Goal: Information Seeking & Learning: Learn about a topic

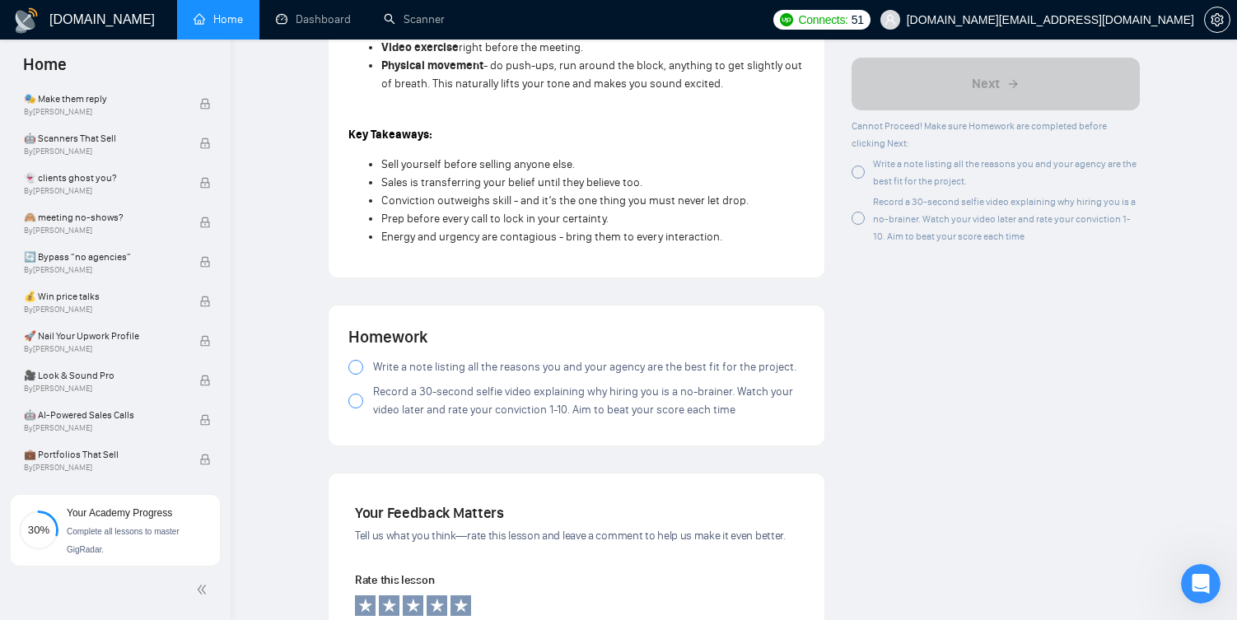
scroll to position [1383, 0]
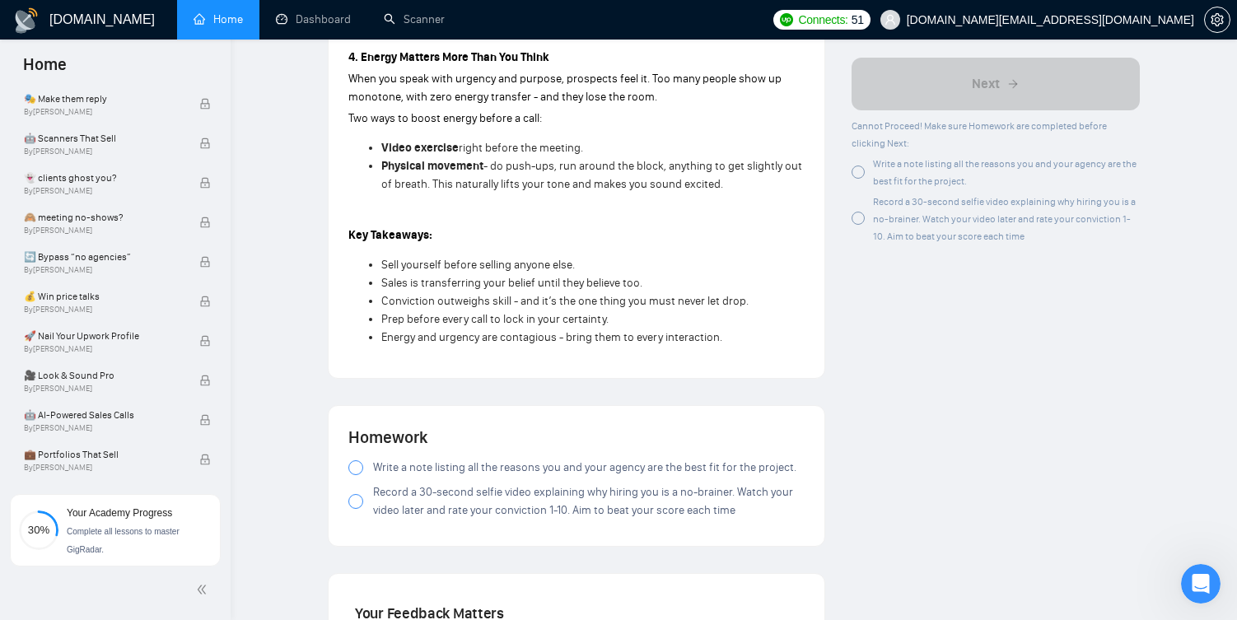
click at [354, 460] on div at bounding box center [355, 467] width 15 height 15
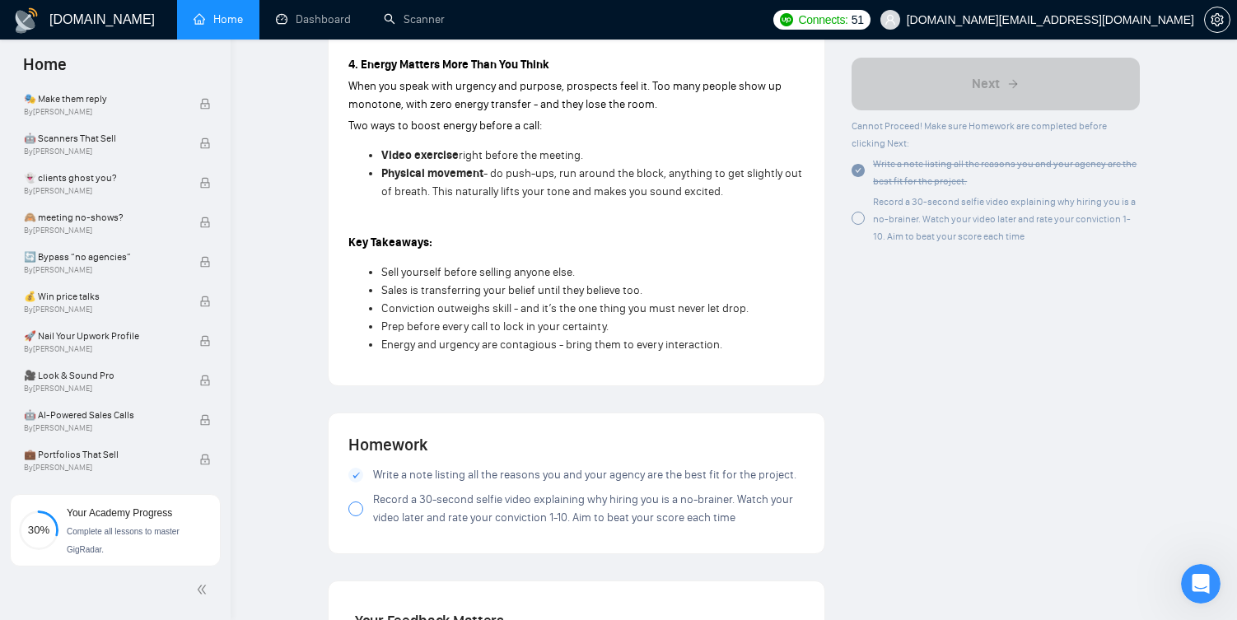
click at [352, 502] on div at bounding box center [355, 509] width 15 height 15
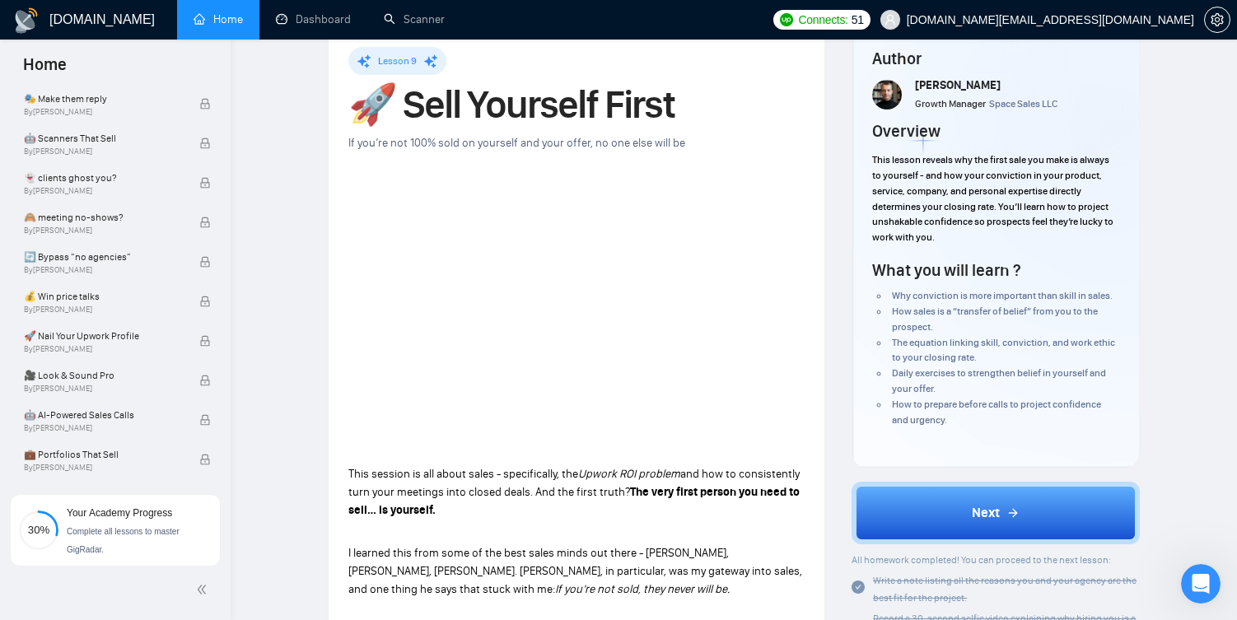
scroll to position [0, 0]
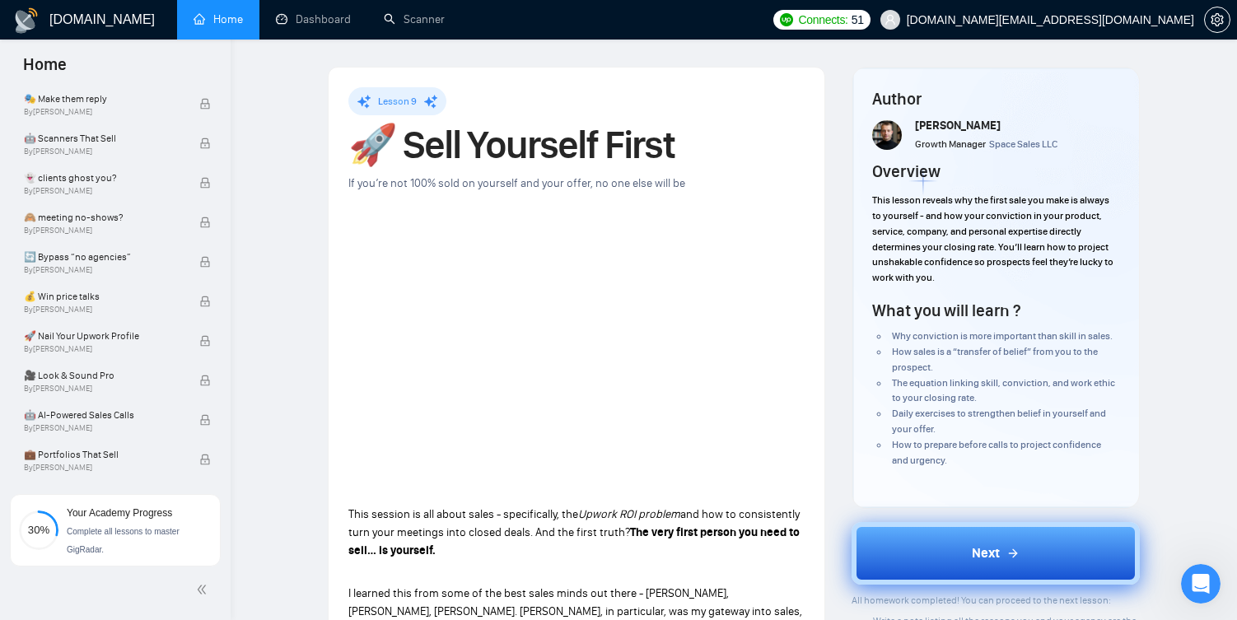
click at [912, 562] on button "Next" at bounding box center [996, 553] width 288 height 63
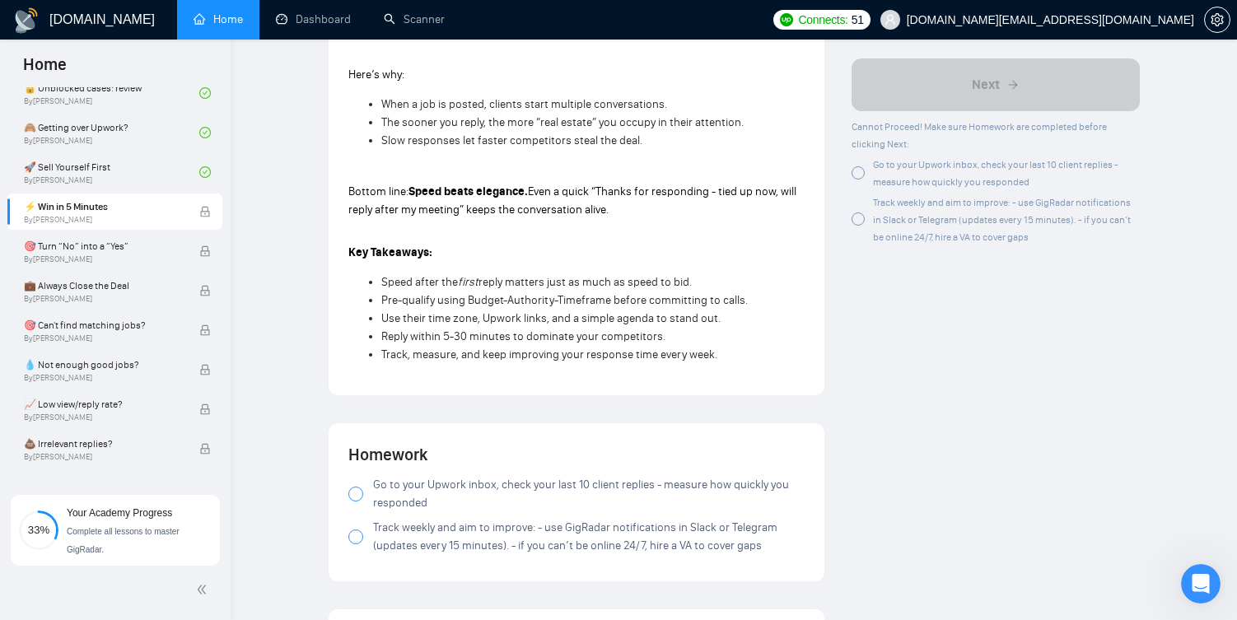
scroll to position [1568, 0]
click at [356, 498] on div at bounding box center [355, 492] width 15 height 15
click at [355, 540] on div at bounding box center [355, 535] width 15 height 15
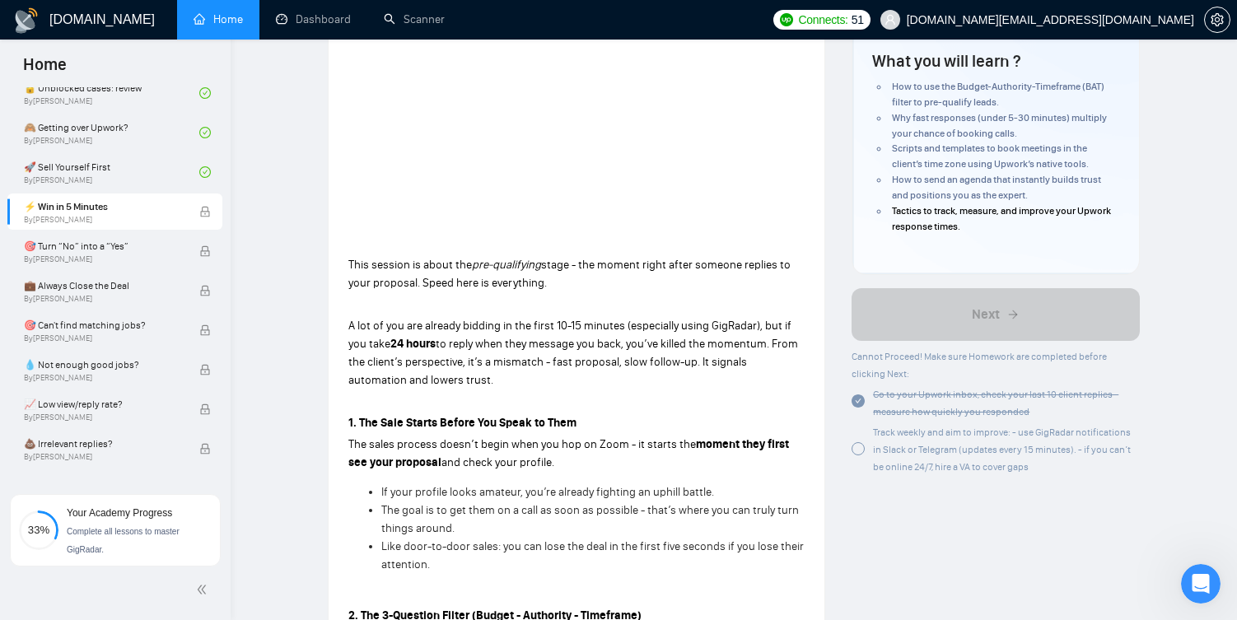
scroll to position [0, 0]
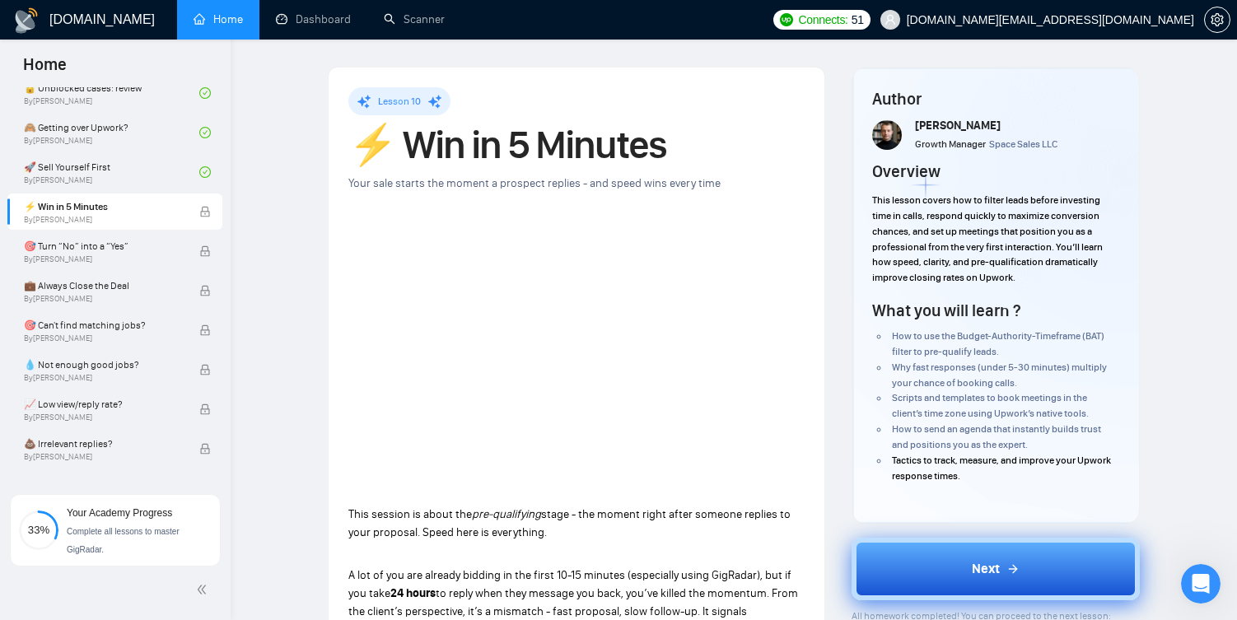
click at [936, 558] on button "Next" at bounding box center [996, 569] width 288 height 63
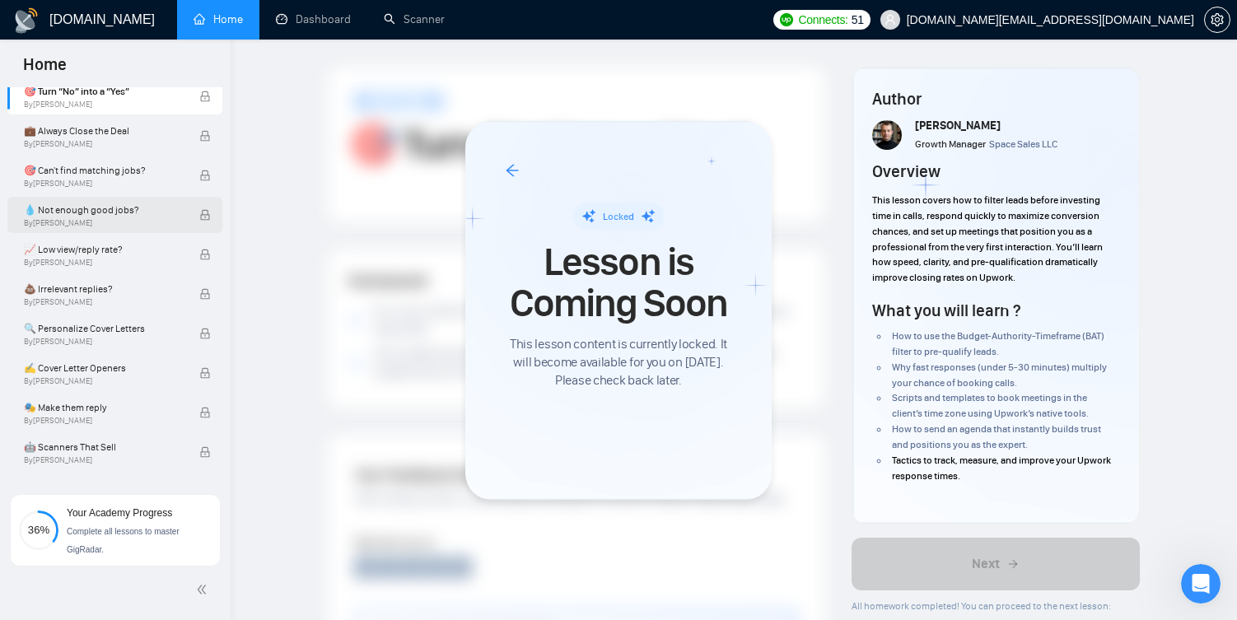
scroll to position [818, 0]
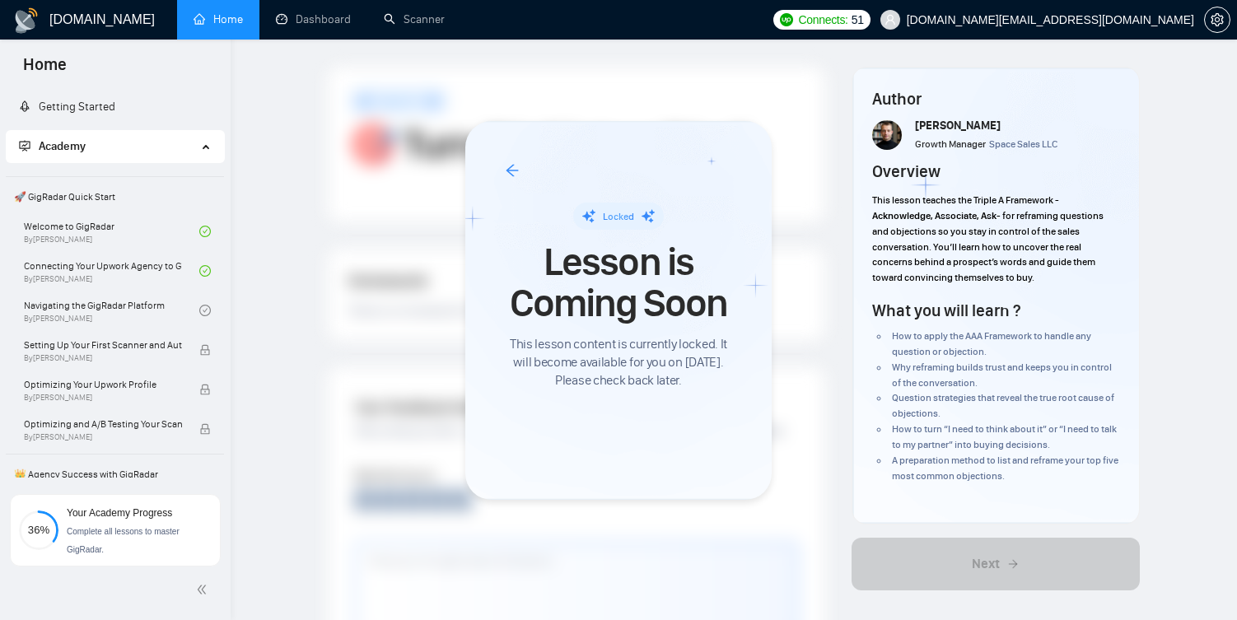
click at [132, 343] on div at bounding box center [618, 310] width 1237 height 620
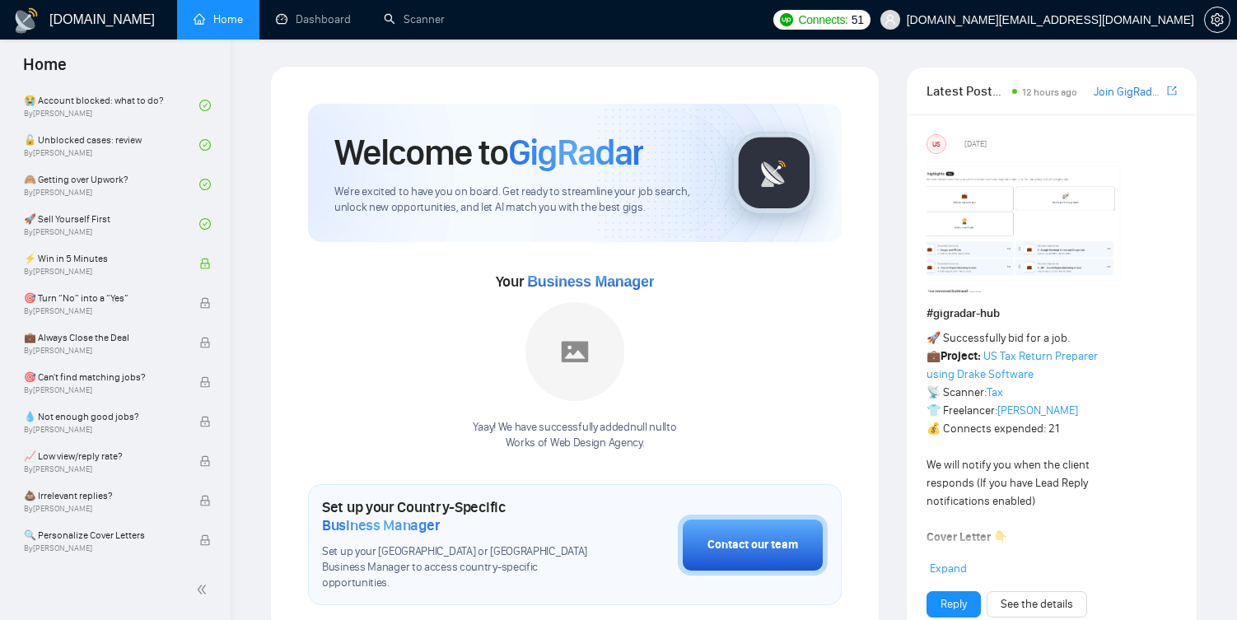
scroll to position [608, 0]
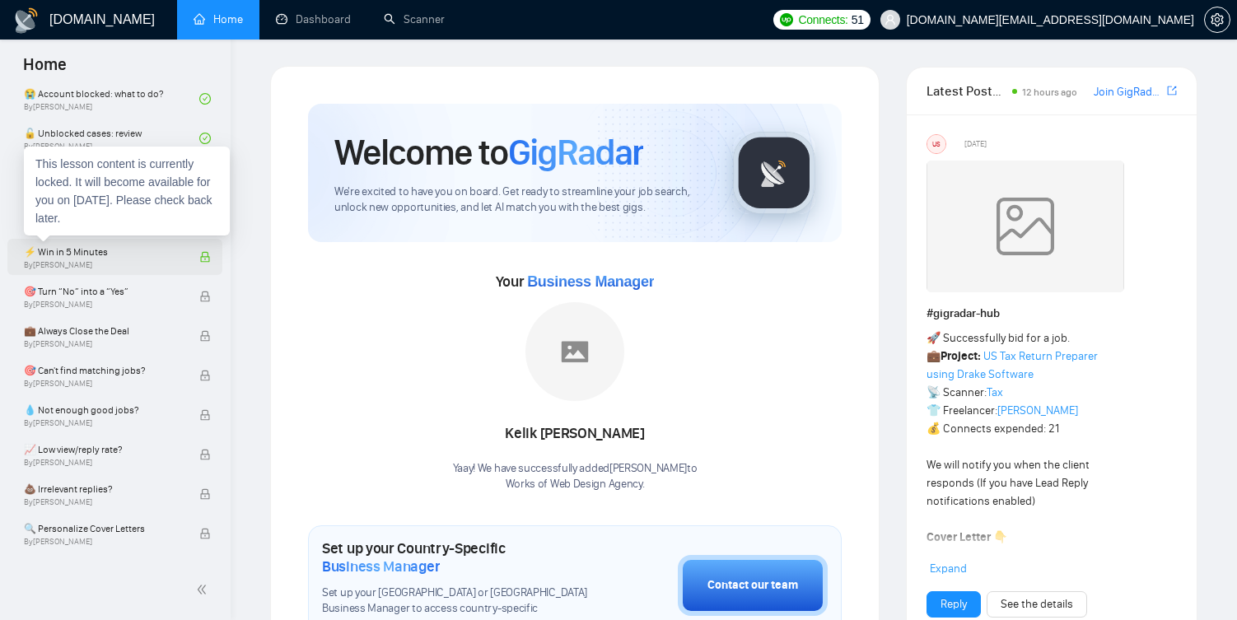
click at [152, 255] on span "⚡ Win in 5 Minutes" at bounding box center [103, 252] width 158 height 16
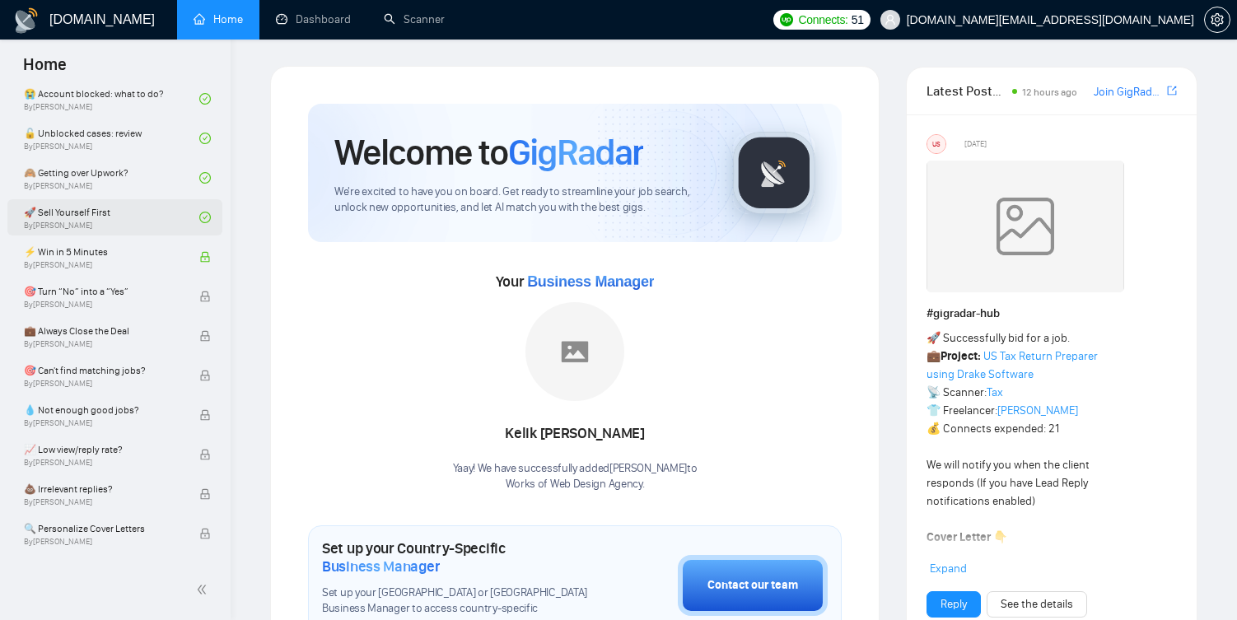
click at [128, 208] on link "🚀 Sell Yourself First By Vlad Timinsky" at bounding box center [111, 217] width 175 height 36
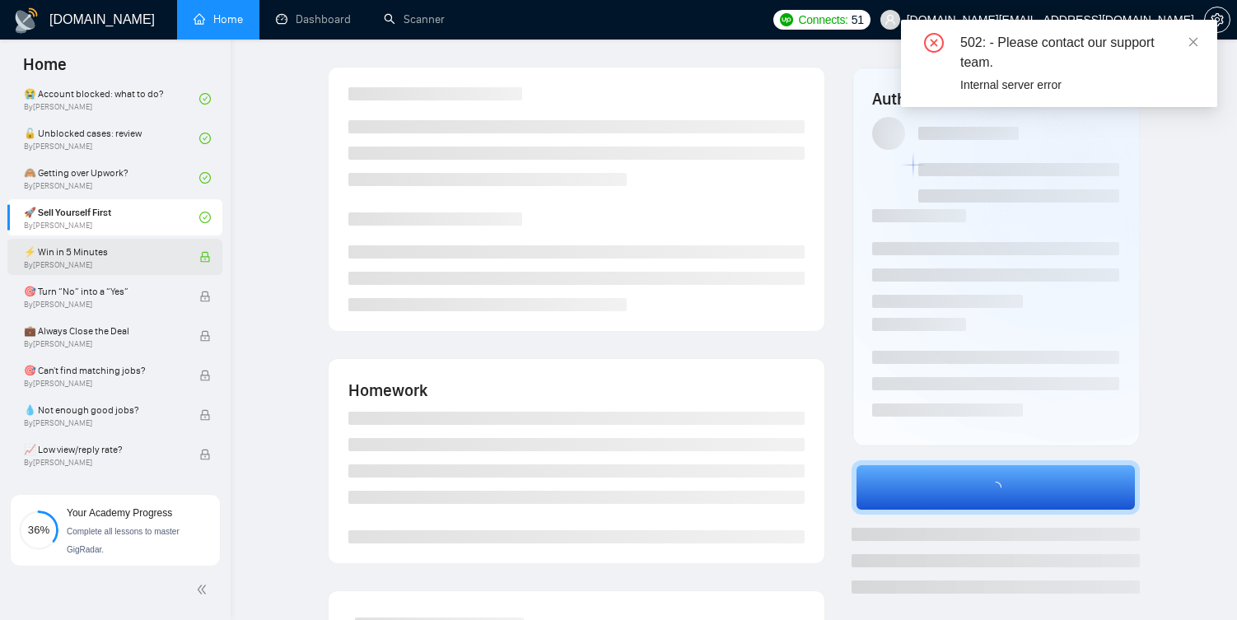
click at [111, 250] on span "⚡ Win in 5 Minutes" at bounding box center [103, 252] width 158 height 16
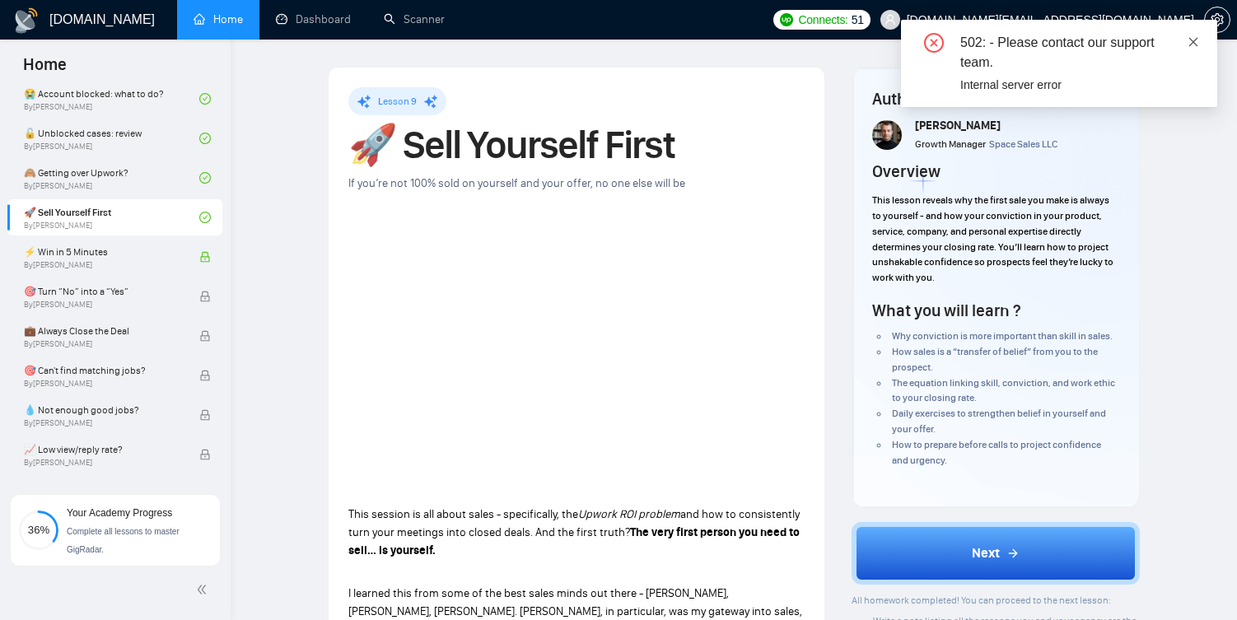
click at [1190, 42] on icon "close" at bounding box center [1193, 42] width 12 height 12
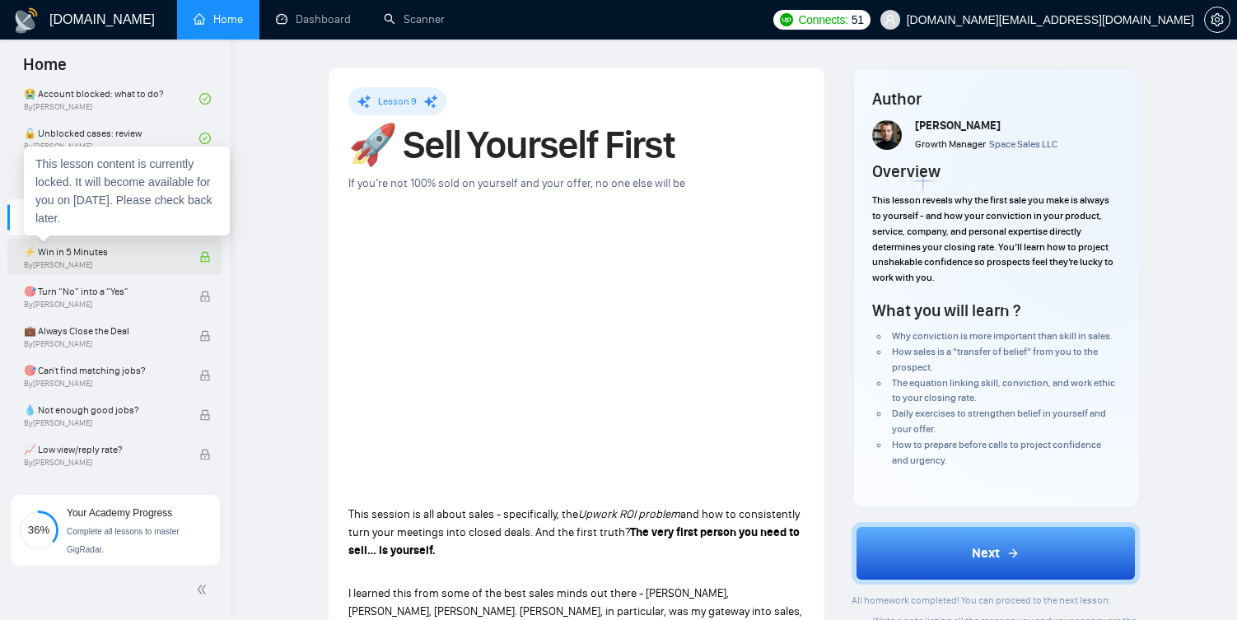
click at [170, 258] on span "⚡ Win in 5 Minutes" at bounding box center [103, 252] width 158 height 16
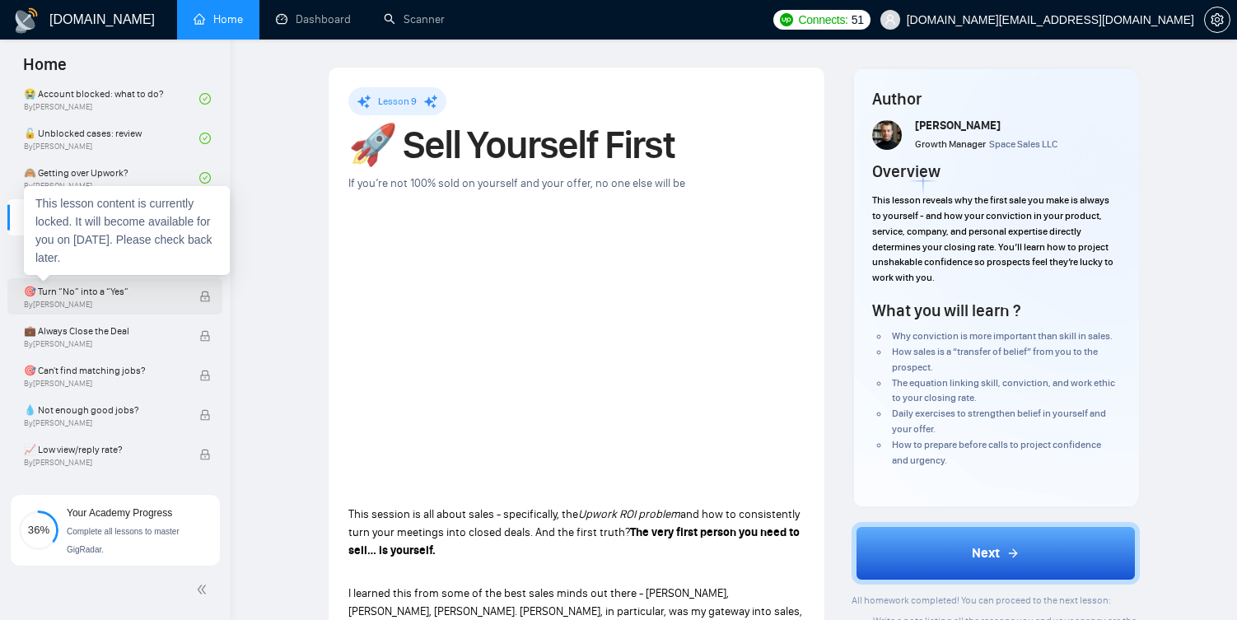
click at [173, 310] on div "🎯 Turn “No” into a “Yes” By Vlad Timinsky" at bounding box center [111, 296] width 175 height 36
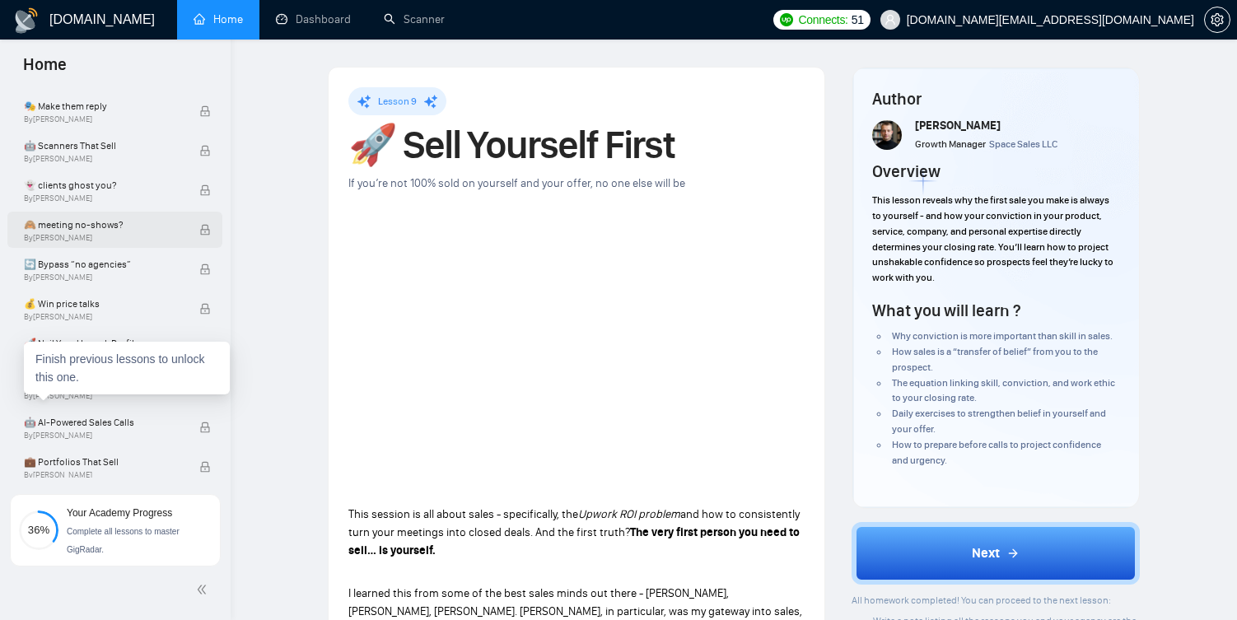
scroll to position [1117, 0]
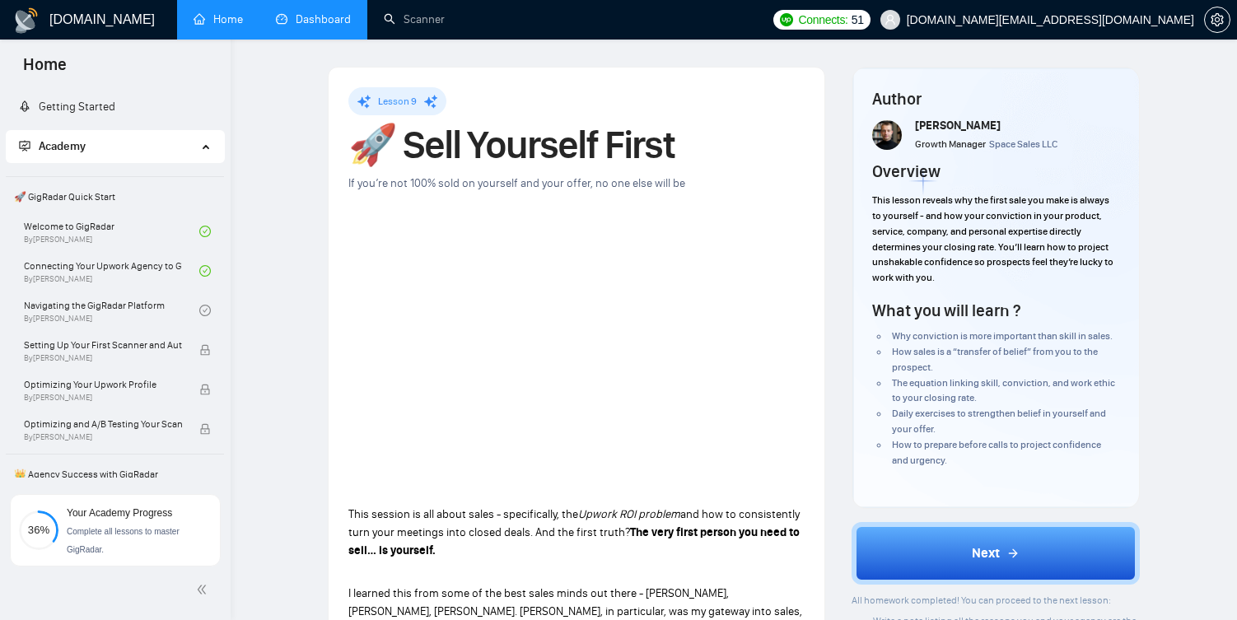
click at [308, 26] on link "Dashboard" at bounding box center [313, 19] width 75 height 14
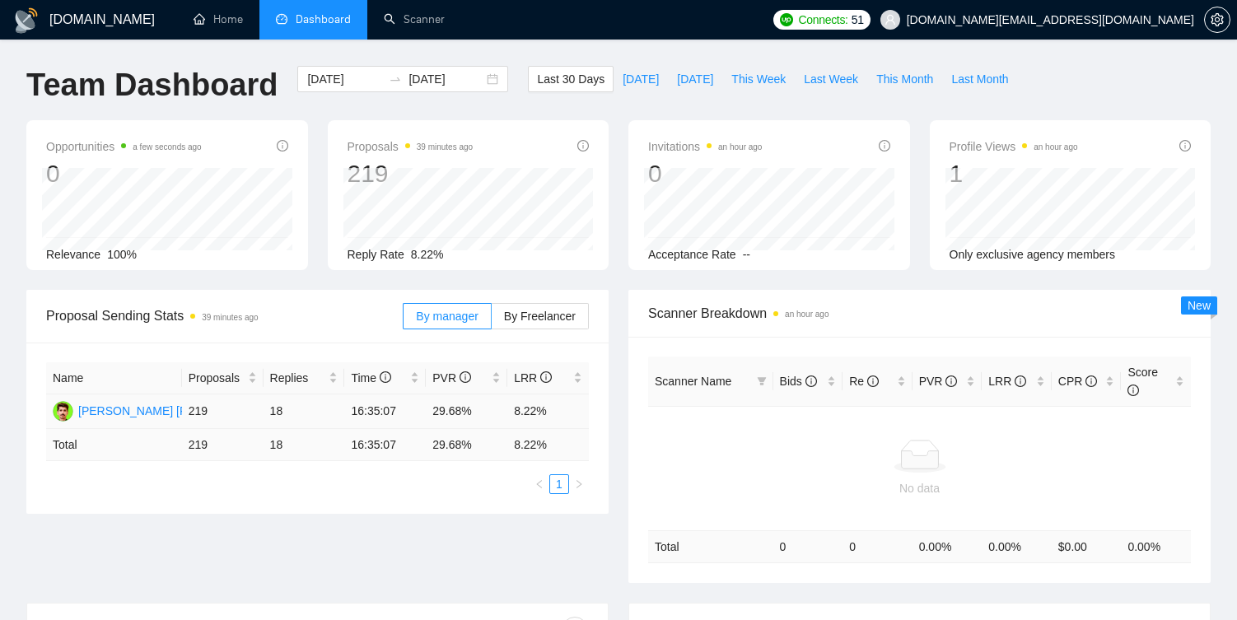
click at [296, 411] on td "18" at bounding box center [305, 411] width 82 height 35
click at [543, 319] on span "By Freelancer" at bounding box center [540, 316] width 72 height 13
click at [492, 320] on input "By Freelancer" at bounding box center [492, 320] width 0 height 0
click at [448, 310] on span "By manager" at bounding box center [447, 316] width 62 height 13
click at [404, 320] on input "By manager" at bounding box center [404, 320] width 0 height 0
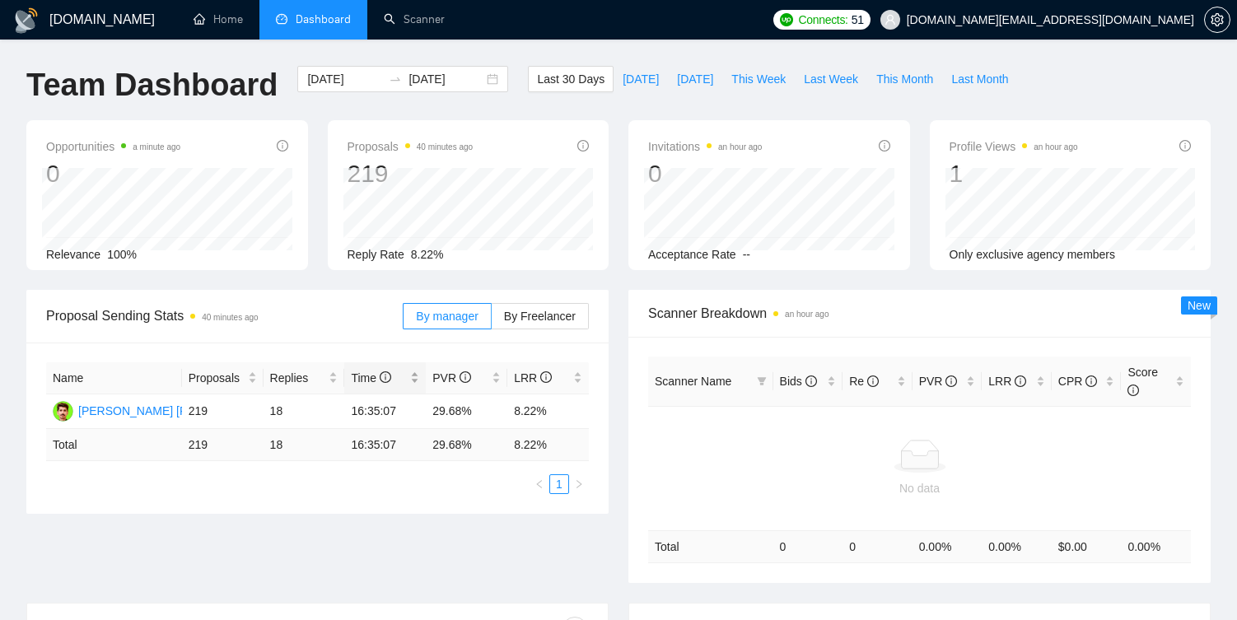
click at [369, 381] on span "Time" at bounding box center [371, 377] width 40 height 13
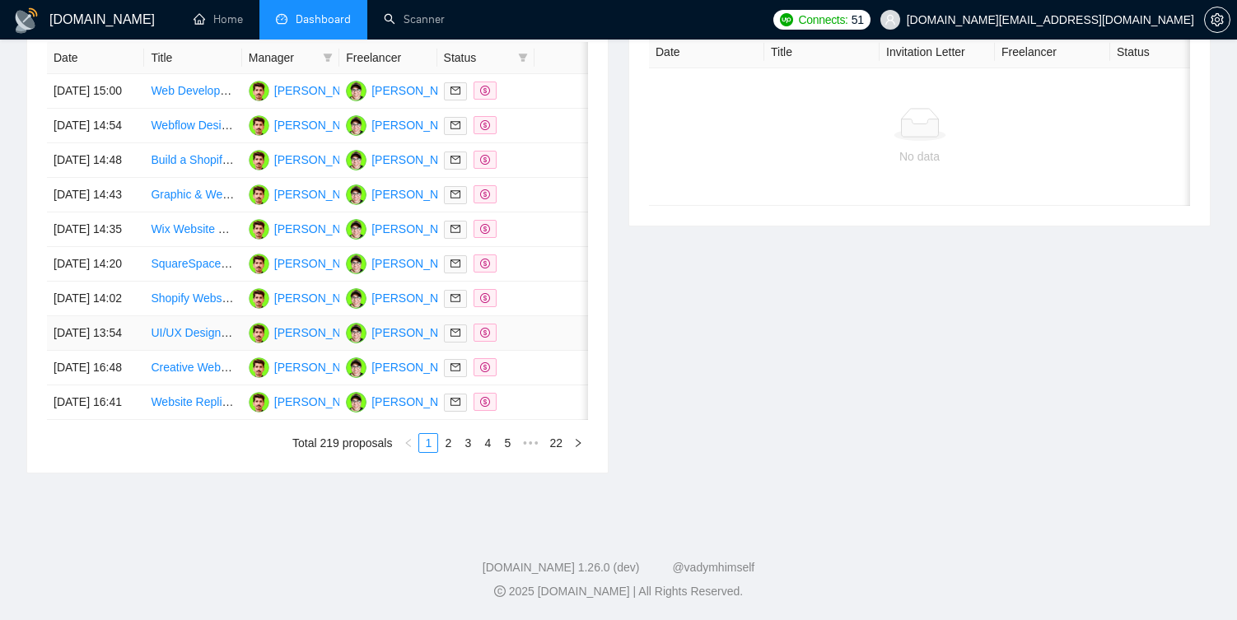
scroll to position [779, 0]
click at [506, 452] on link "5" at bounding box center [507, 443] width 18 height 18
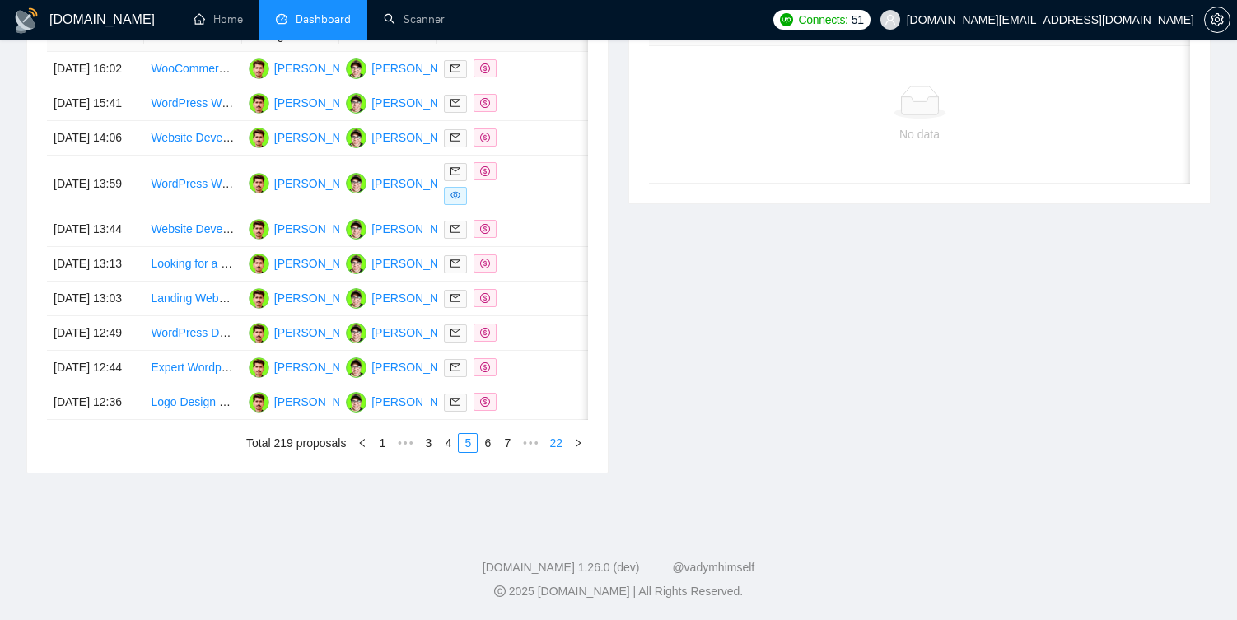
click at [554, 452] on link "22" at bounding box center [555, 443] width 23 height 18
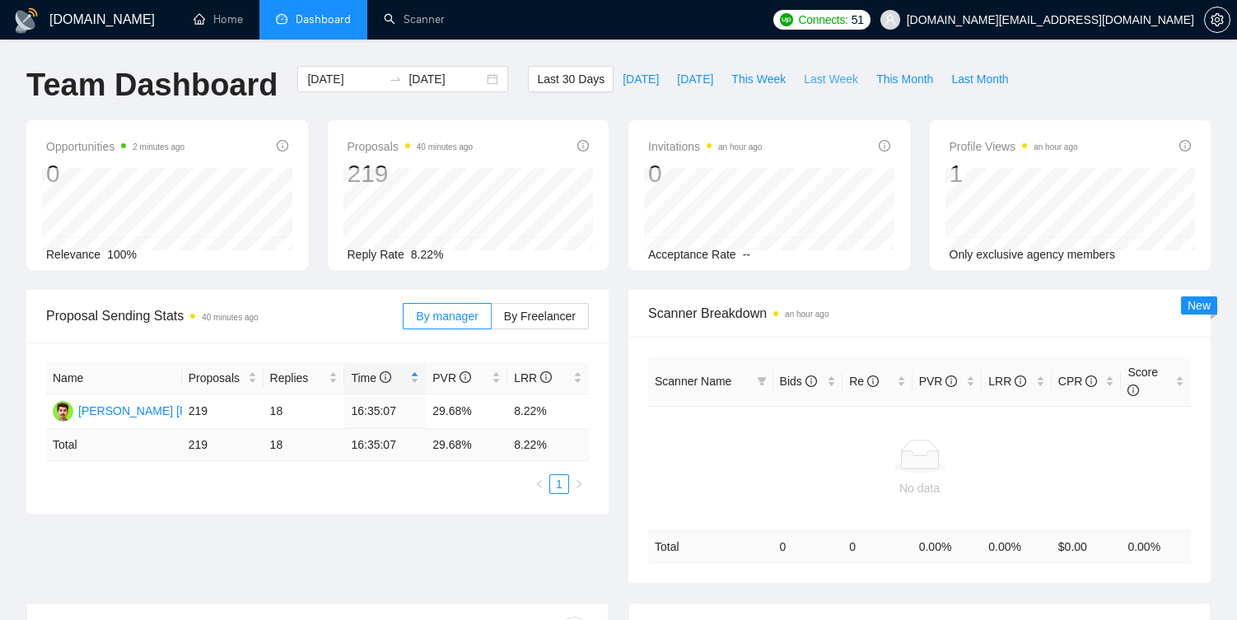
click at [819, 78] on span "Last Week" at bounding box center [831, 79] width 54 height 18
type input "[DATE]"
click at [767, 77] on span "This Week" at bounding box center [758, 79] width 54 height 18
type input "[DATE]"
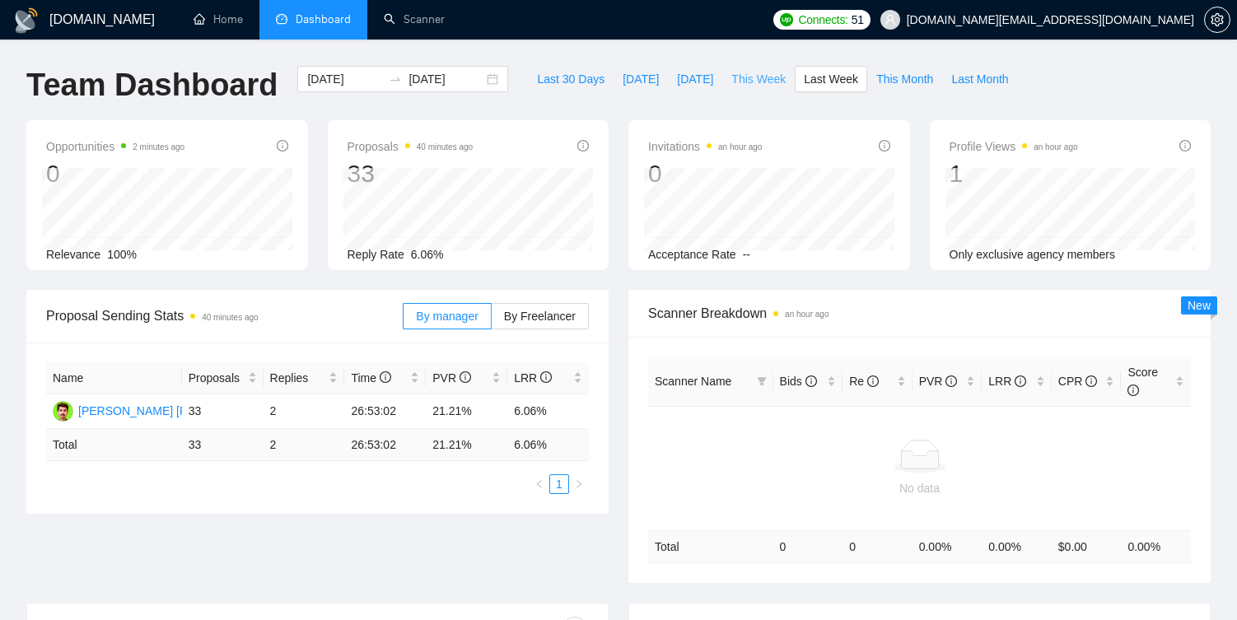
type input "[DATE]"
click at [628, 80] on span "[DATE]" at bounding box center [641, 79] width 36 height 18
type input "[DATE]"
click at [225, 24] on link "Home" at bounding box center [218, 19] width 49 height 14
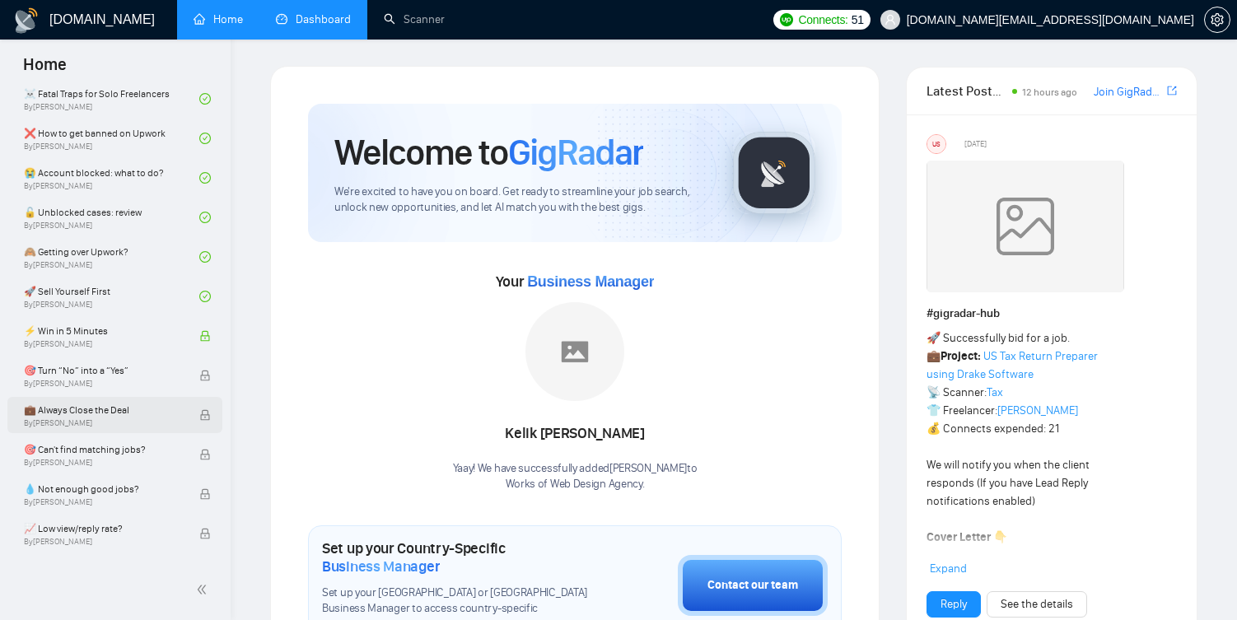
scroll to position [522, 0]
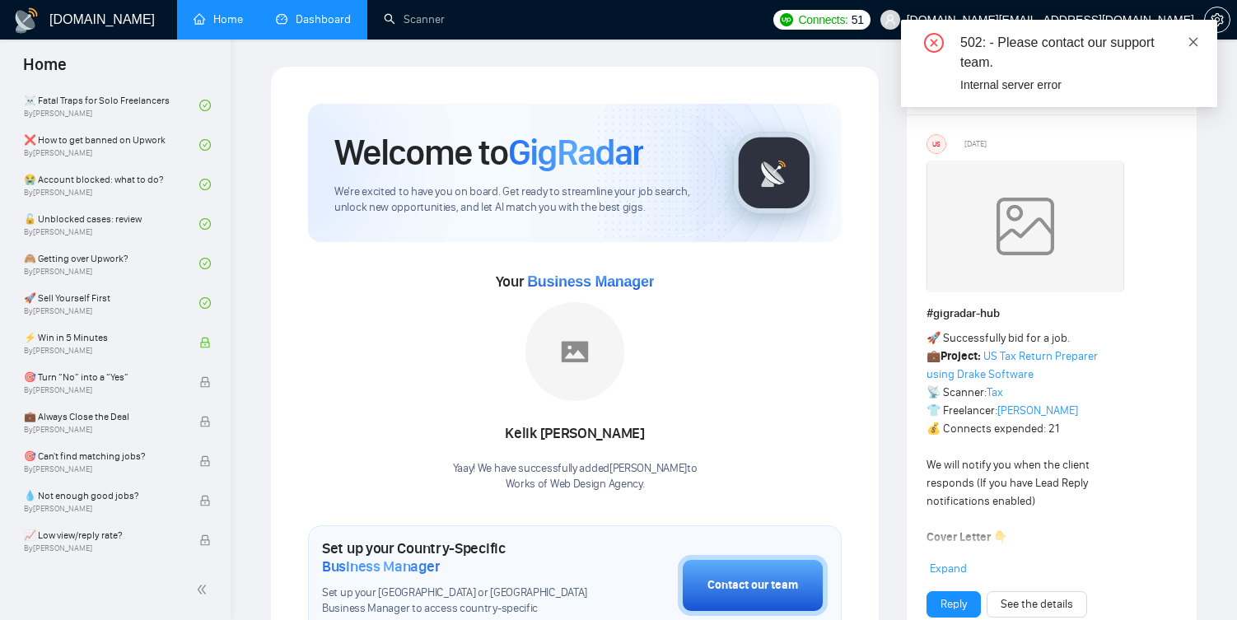
click at [1188, 41] on icon "close" at bounding box center [1193, 42] width 12 height 12
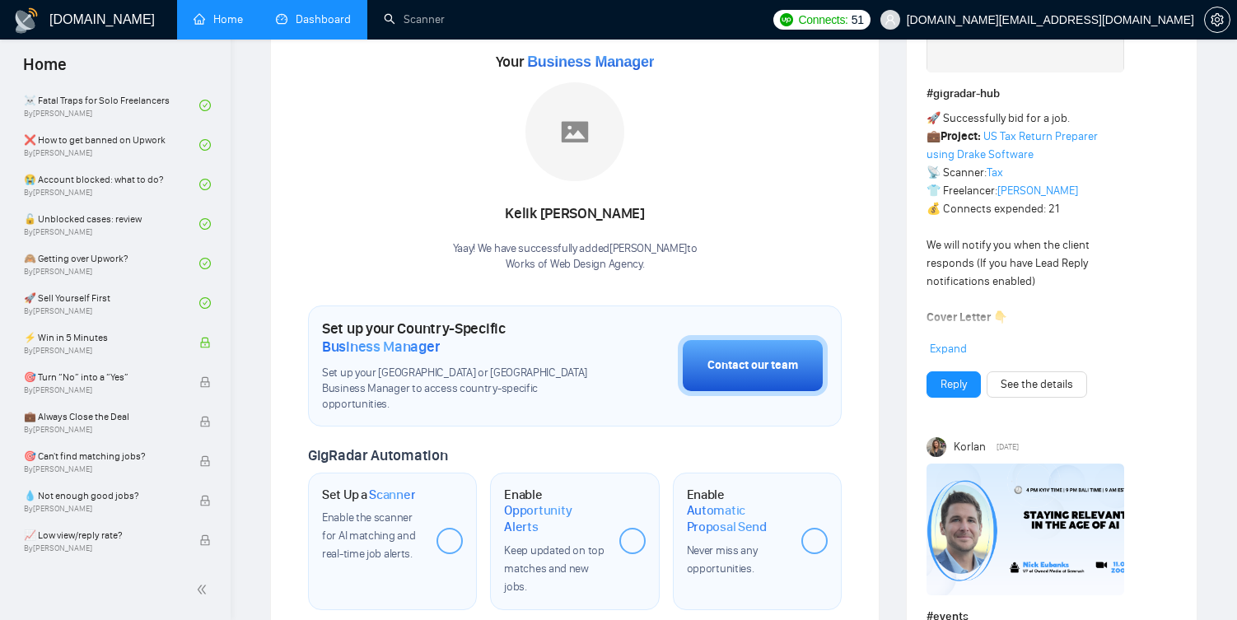
scroll to position [315, 0]
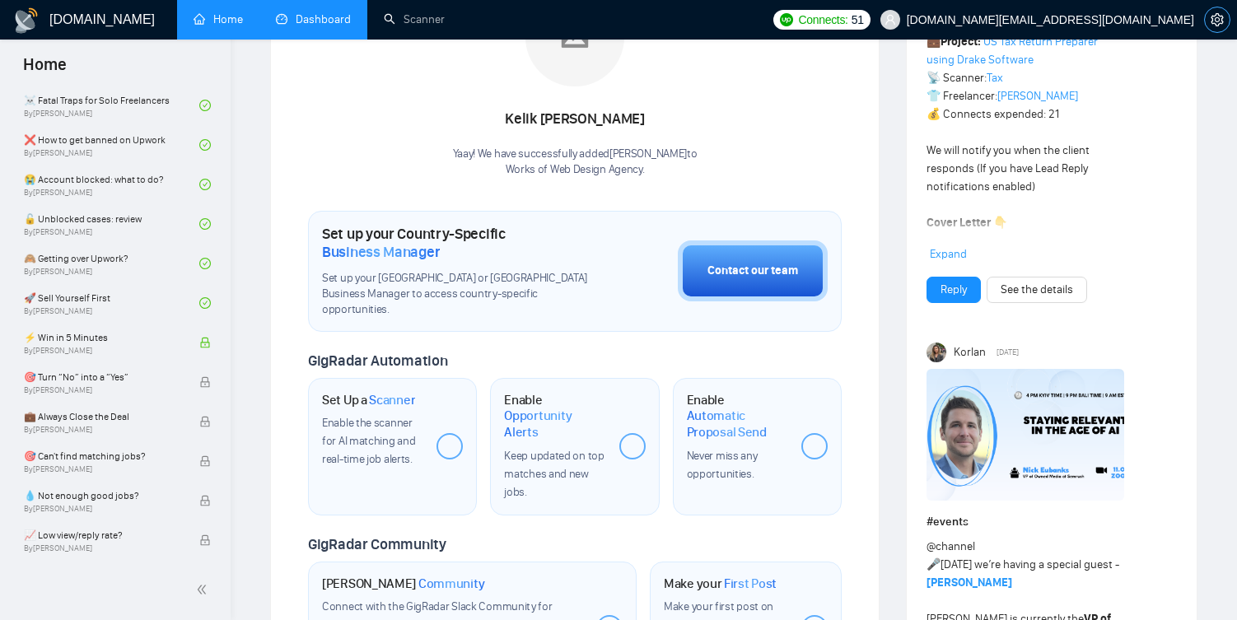
click at [1220, 24] on icon "setting" at bounding box center [1217, 19] width 12 height 13
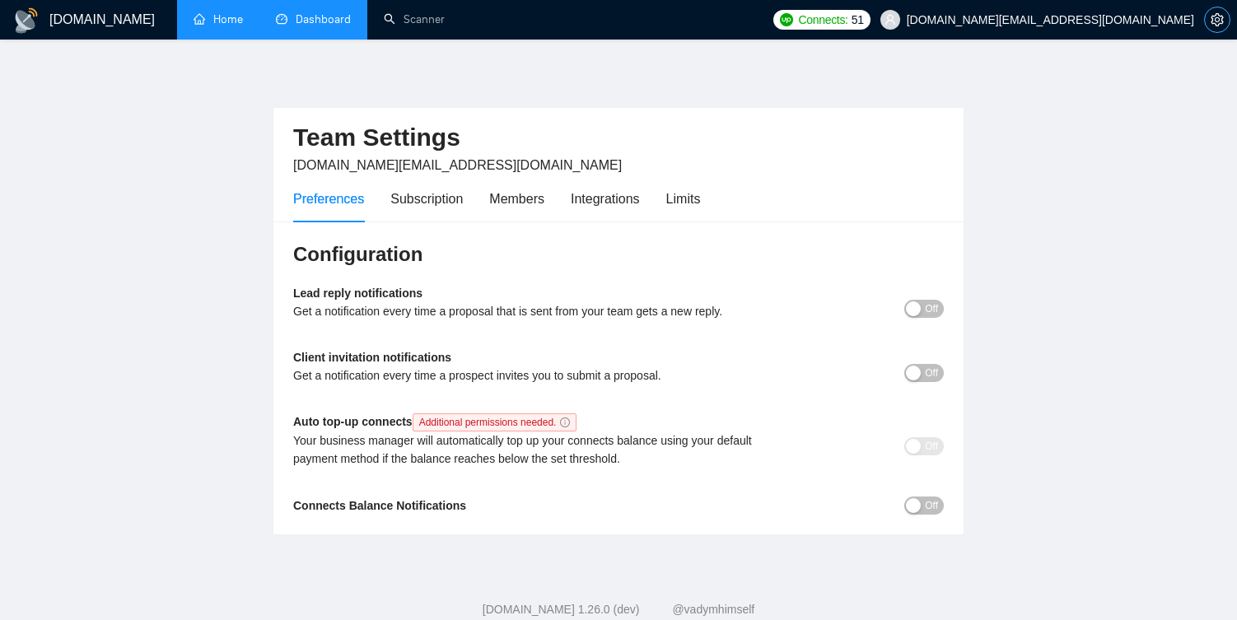
scroll to position [42, 0]
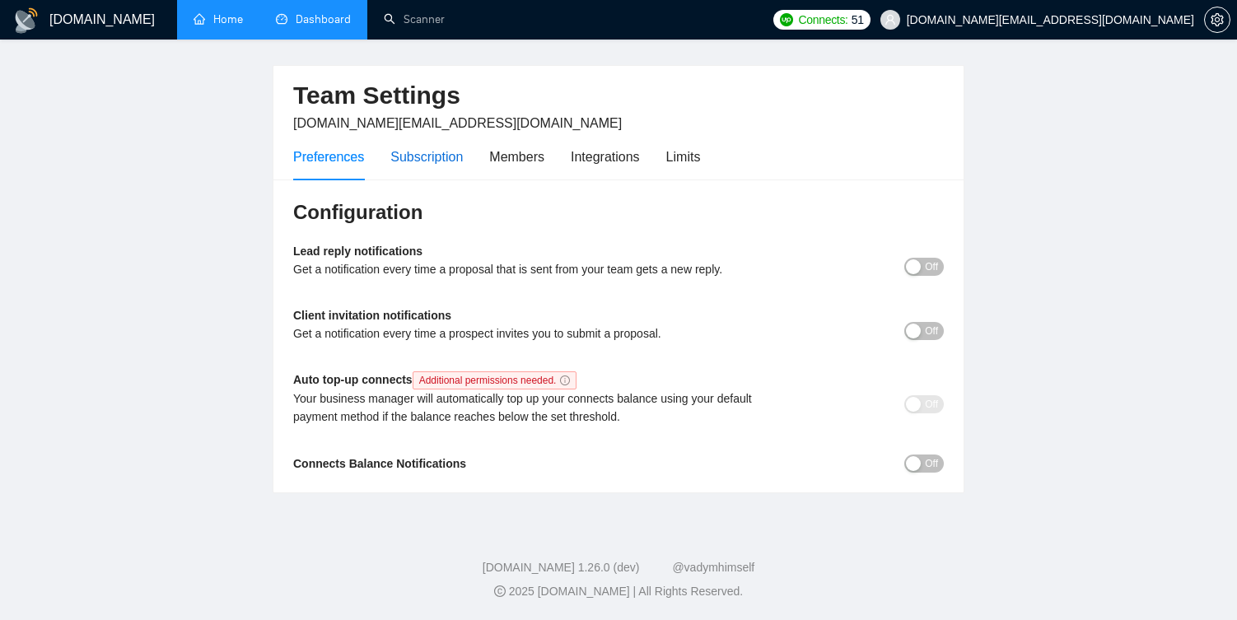
click at [455, 164] on div "Subscription" at bounding box center [426, 157] width 72 height 21
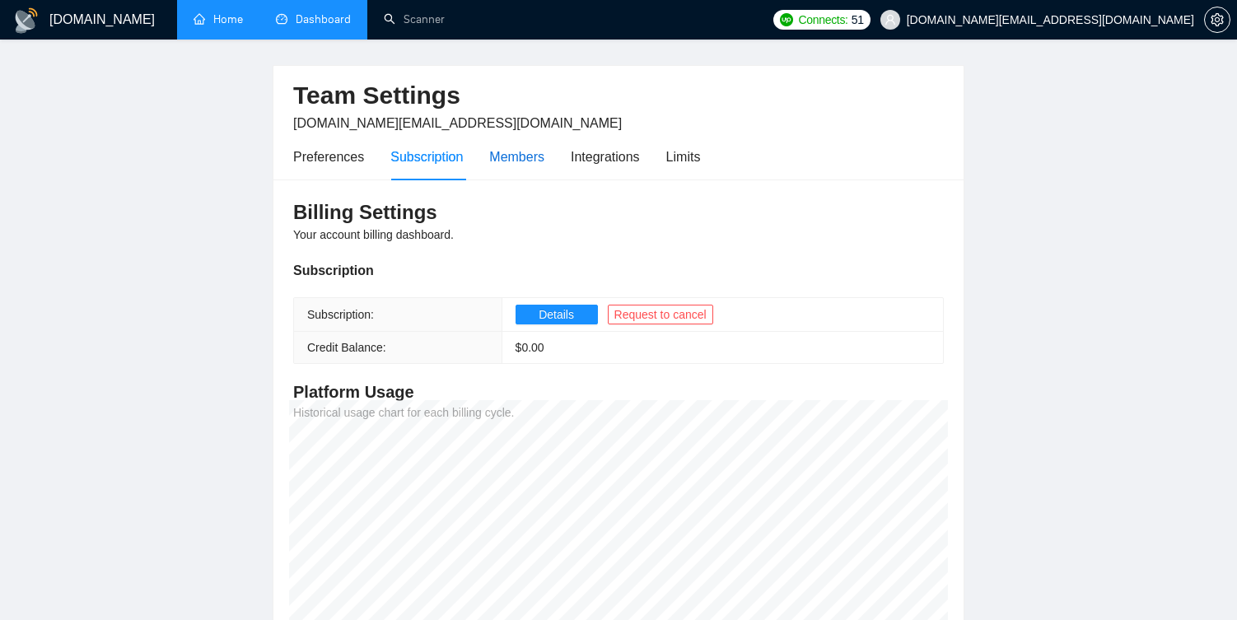
click at [518, 152] on div "Members" at bounding box center [516, 157] width 55 height 21
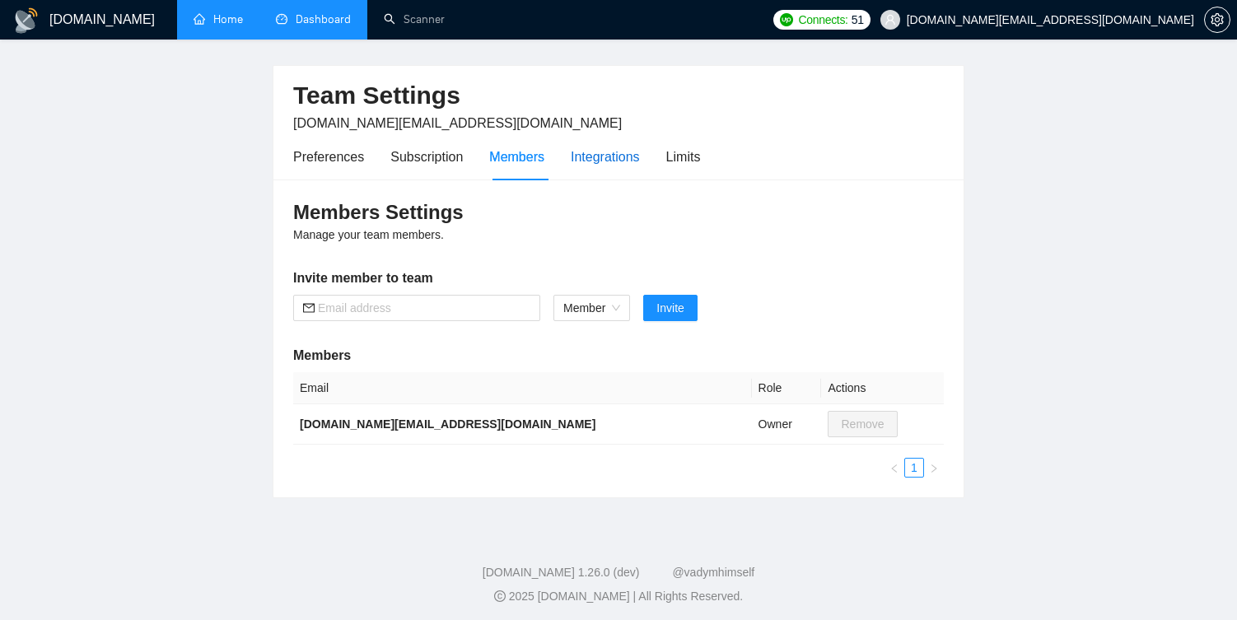
click at [608, 148] on div "Integrations" at bounding box center [605, 157] width 69 height 21
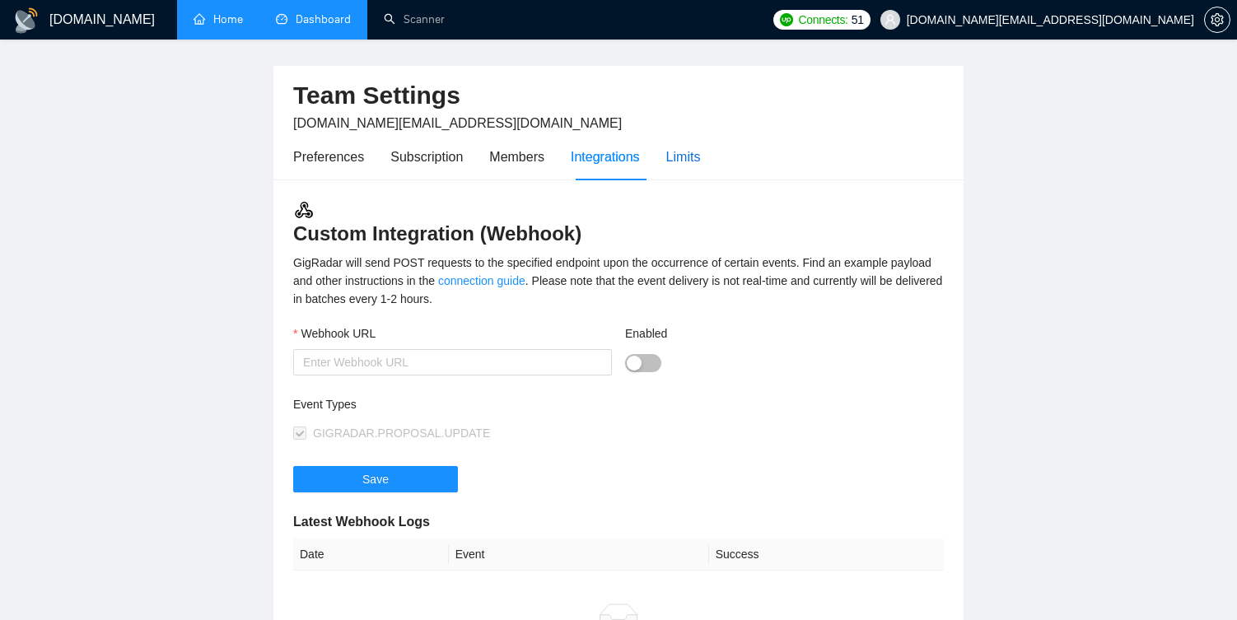
click at [690, 154] on div "Limits" at bounding box center [683, 157] width 35 height 21
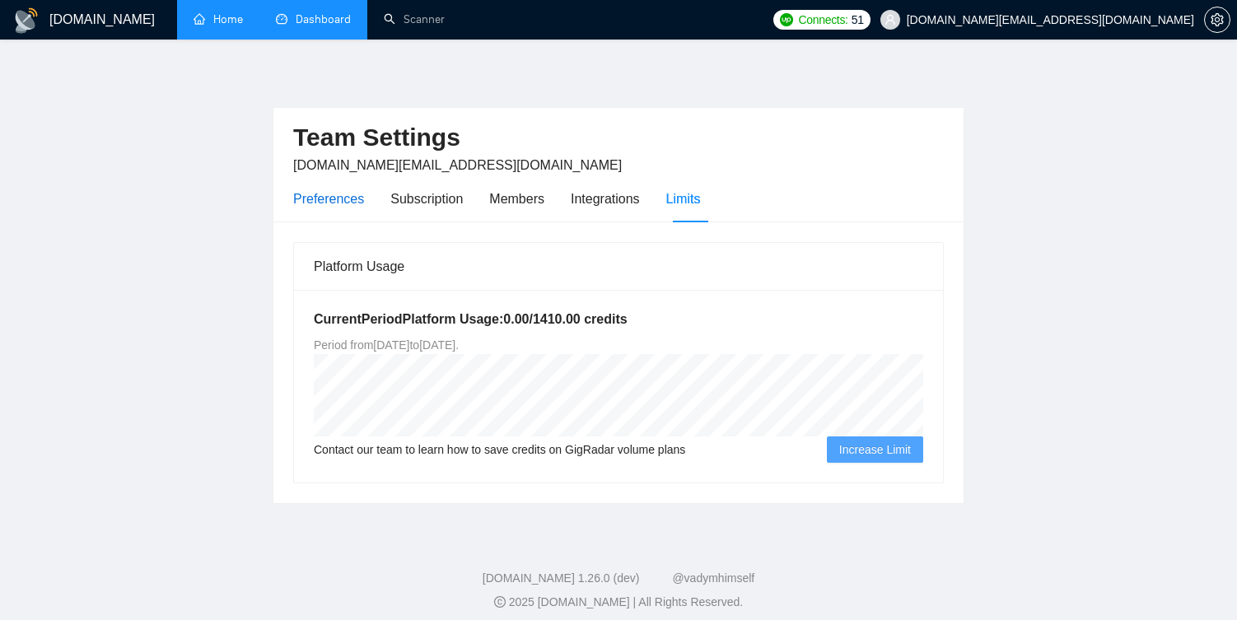
click at [306, 196] on div "Preferences" at bounding box center [328, 199] width 71 height 21
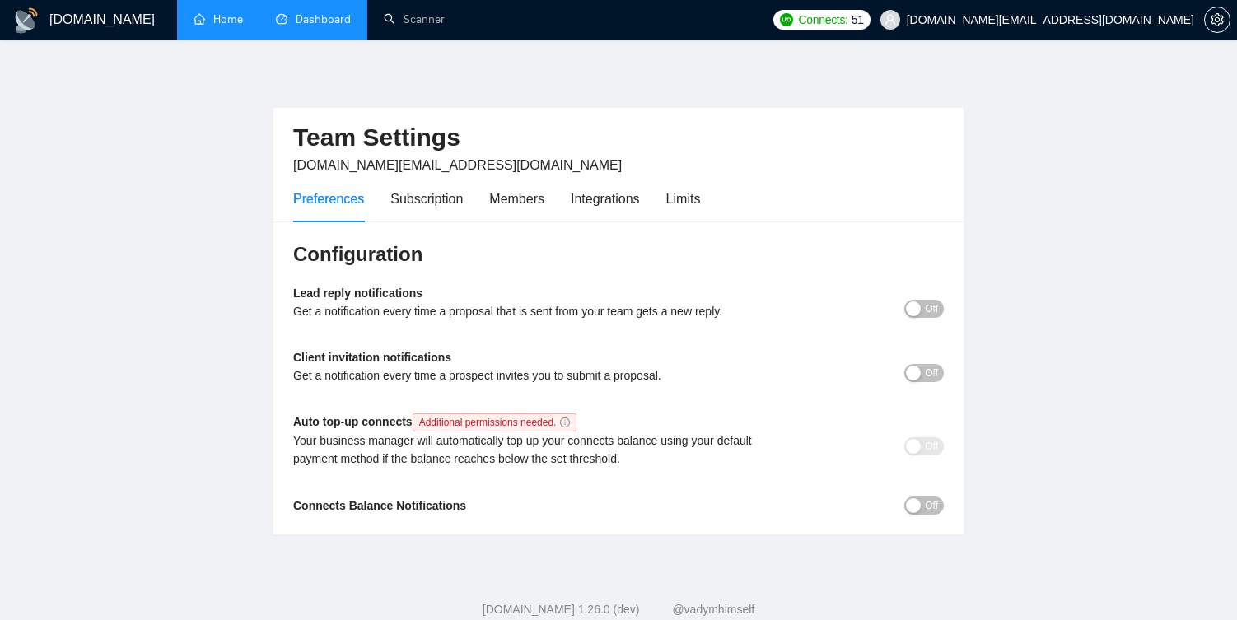
click at [215, 22] on link "Home" at bounding box center [218, 19] width 49 height 14
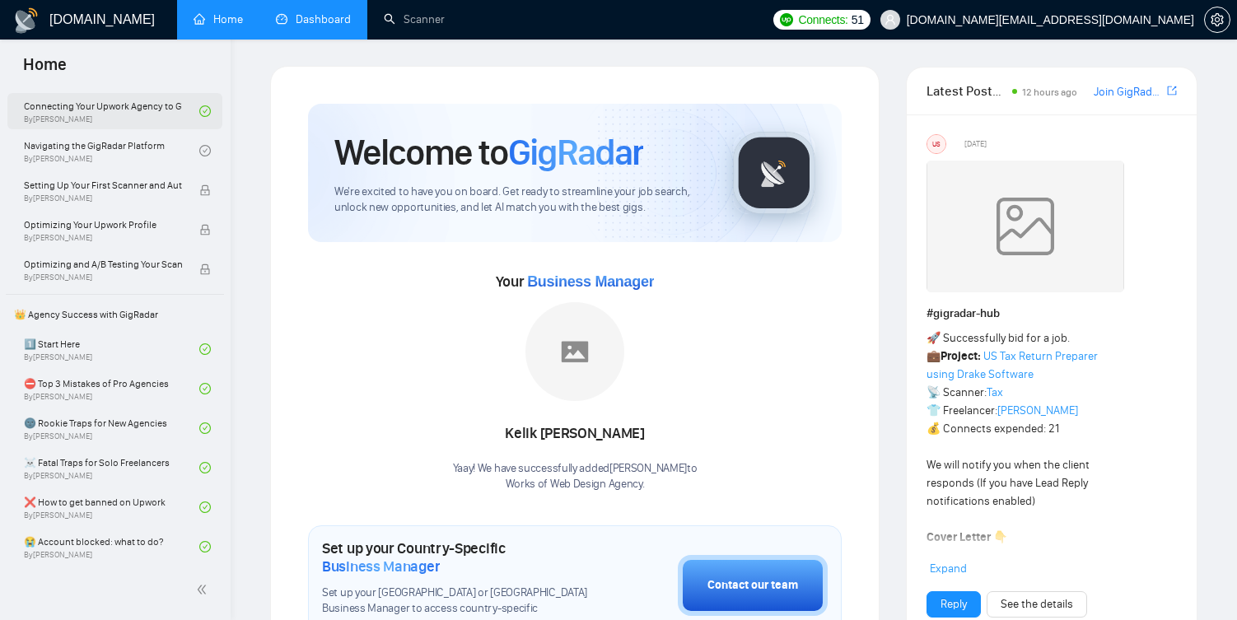
scroll to position [161, 0]
